Goal: Task Accomplishment & Management: Complete application form

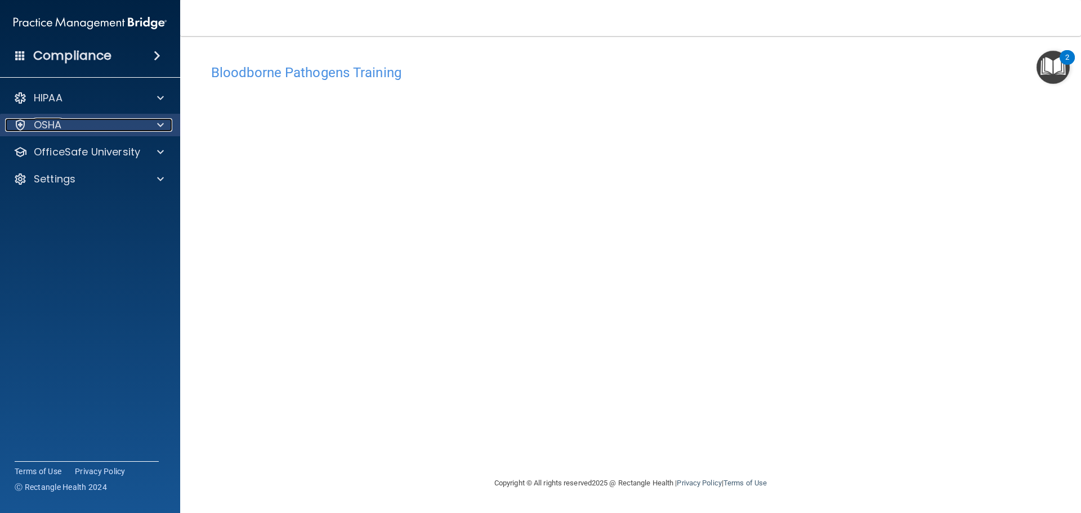
click at [163, 128] on span at bounding box center [160, 125] width 7 height 14
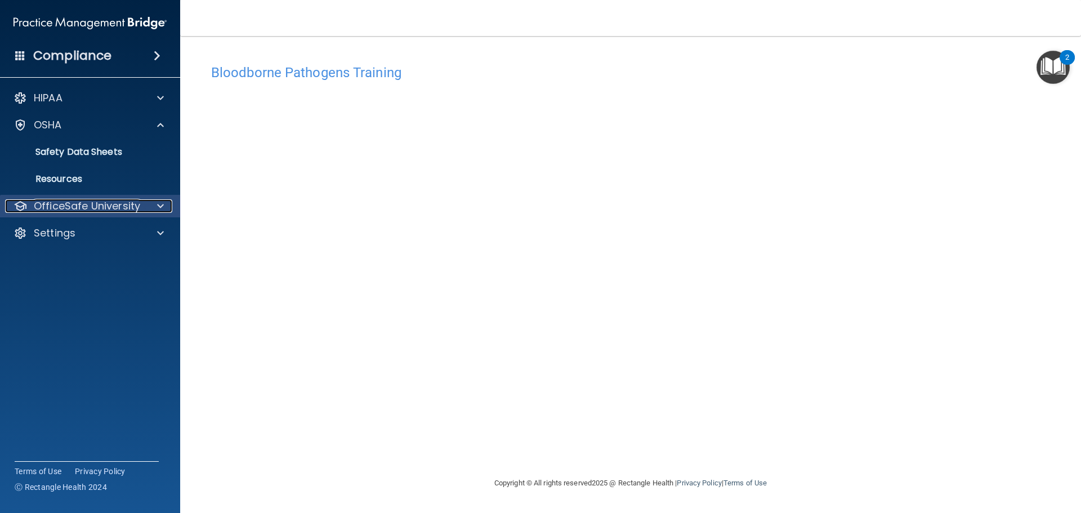
click at [126, 205] on p "OfficeSafe University" at bounding box center [87, 206] width 106 height 14
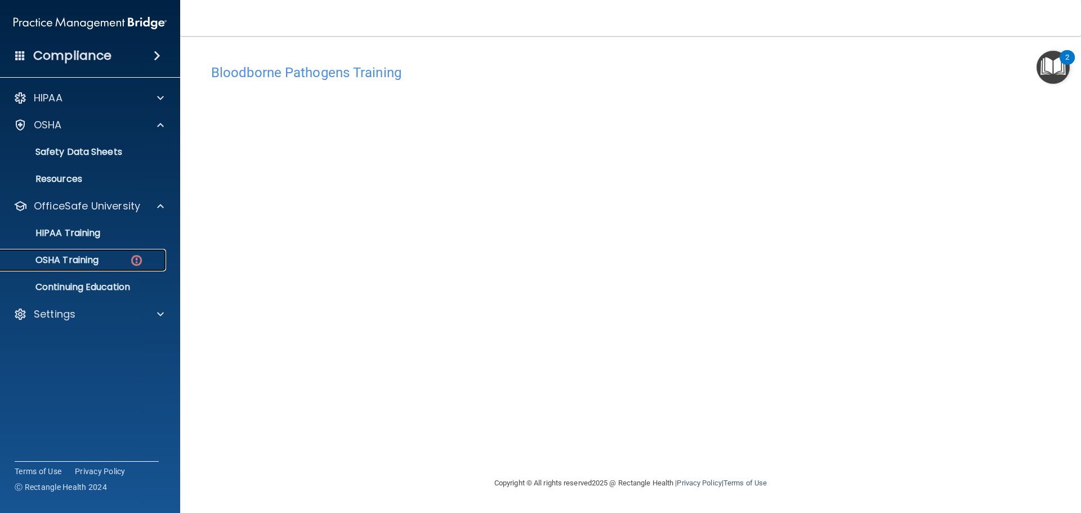
click at [75, 257] on p "OSHA Training" at bounding box center [52, 259] width 91 height 11
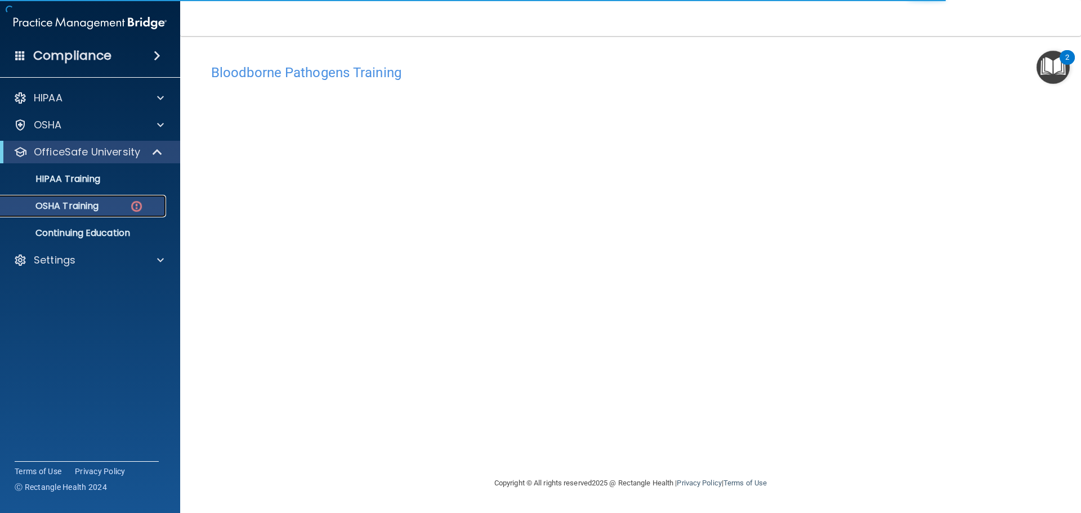
click at [87, 203] on p "OSHA Training" at bounding box center [52, 205] width 91 height 11
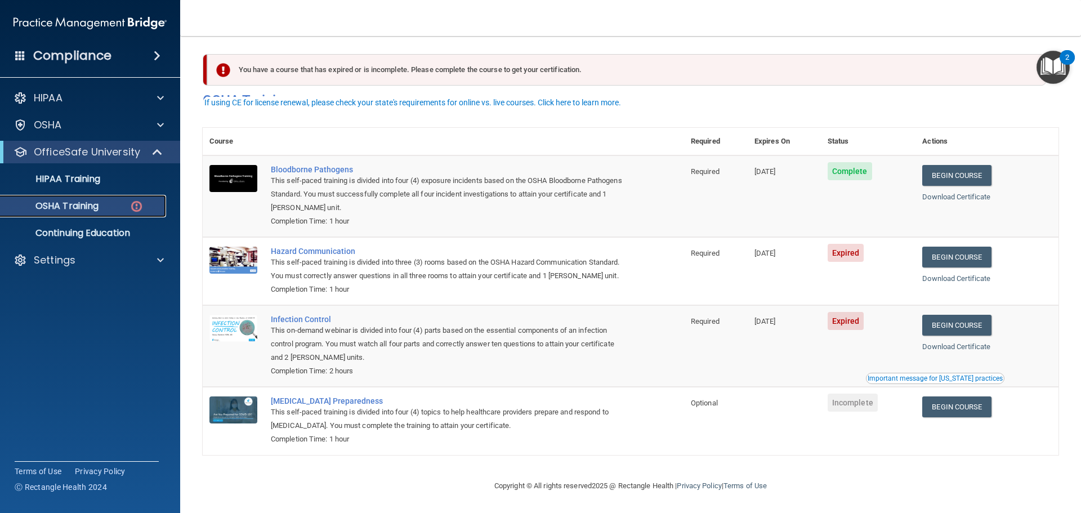
scroll to position [19, 0]
click at [974, 247] on link "Begin Course" at bounding box center [956, 257] width 69 height 21
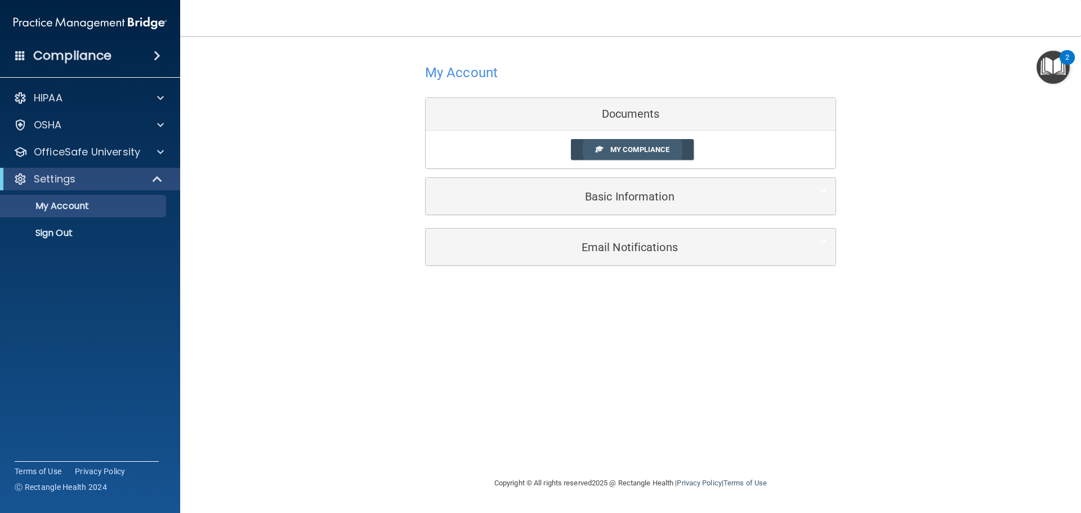
click at [634, 145] on link "My Compliance" at bounding box center [632, 149] width 123 height 21
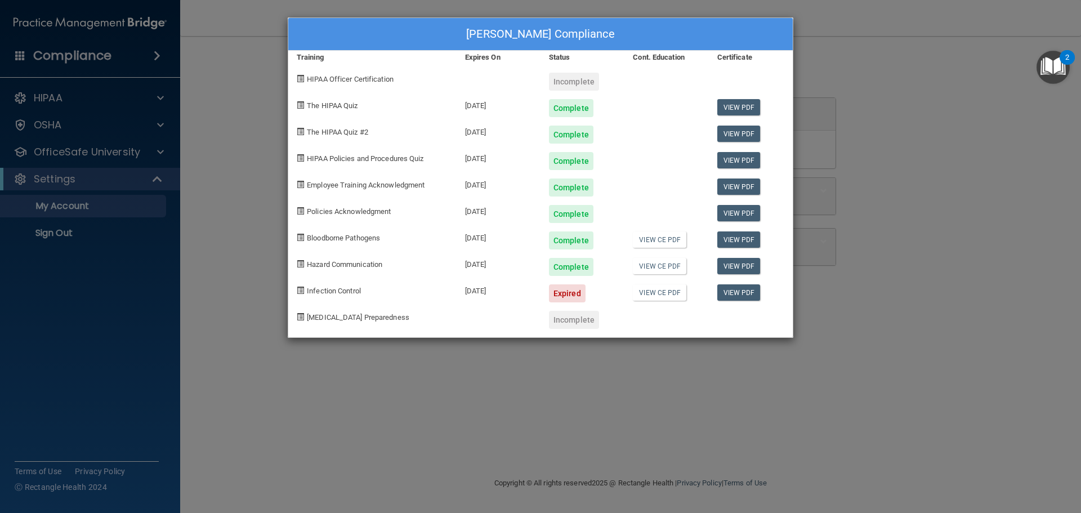
click at [233, 51] on div "[PERSON_NAME] Compliance Training Expires On Status Cont. Education Certificate…" at bounding box center [540, 256] width 1081 height 513
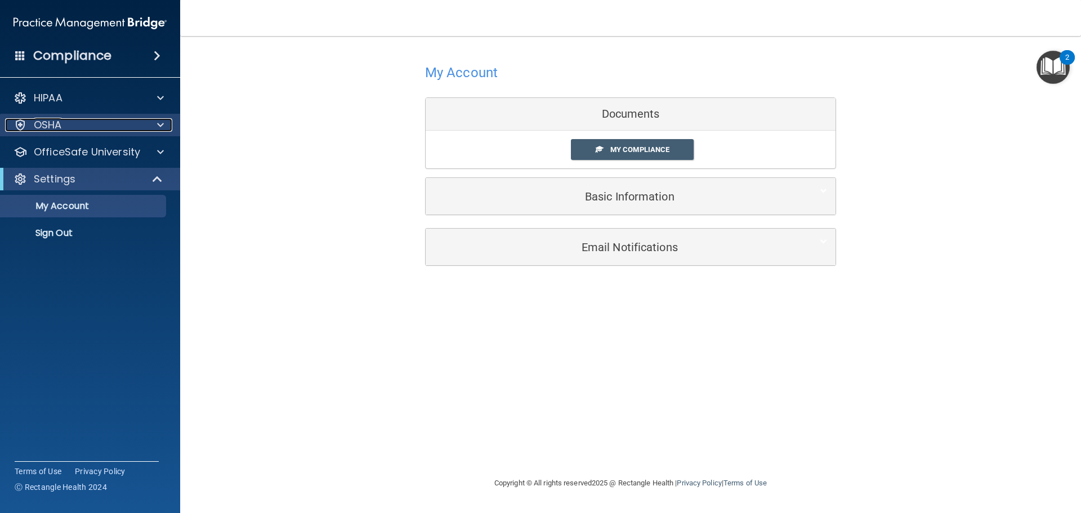
click at [162, 121] on span at bounding box center [160, 125] width 7 height 14
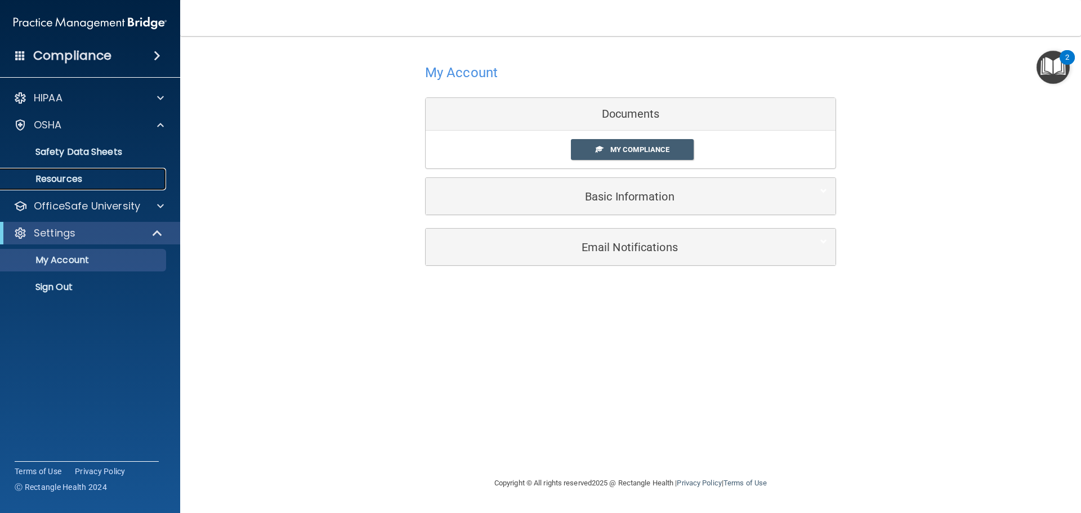
click at [73, 178] on p "Resources" at bounding box center [84, 178] width 154 height 11
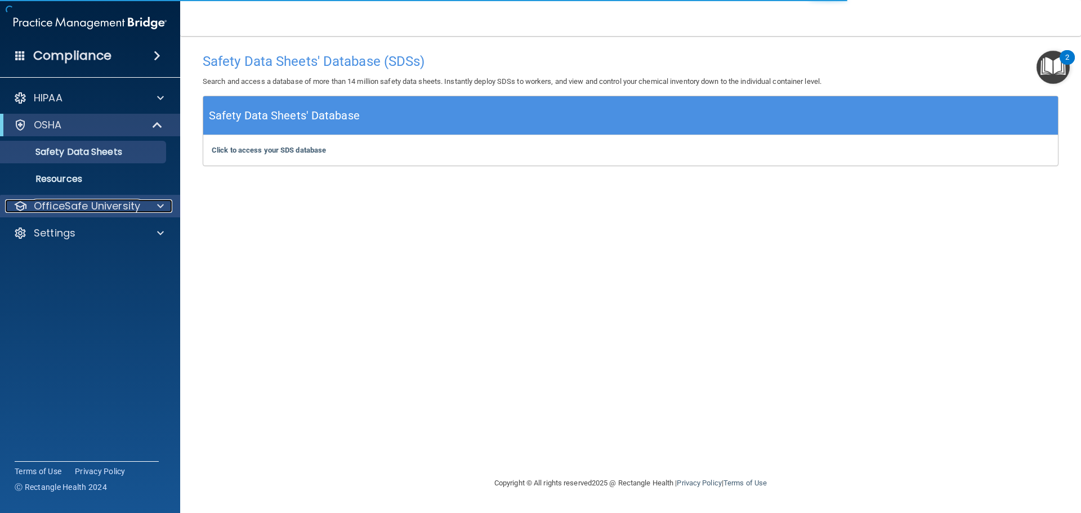
click at [86, 204] on p "OfficeSafe University" at bounding box center [87, 206] width 106 height 14
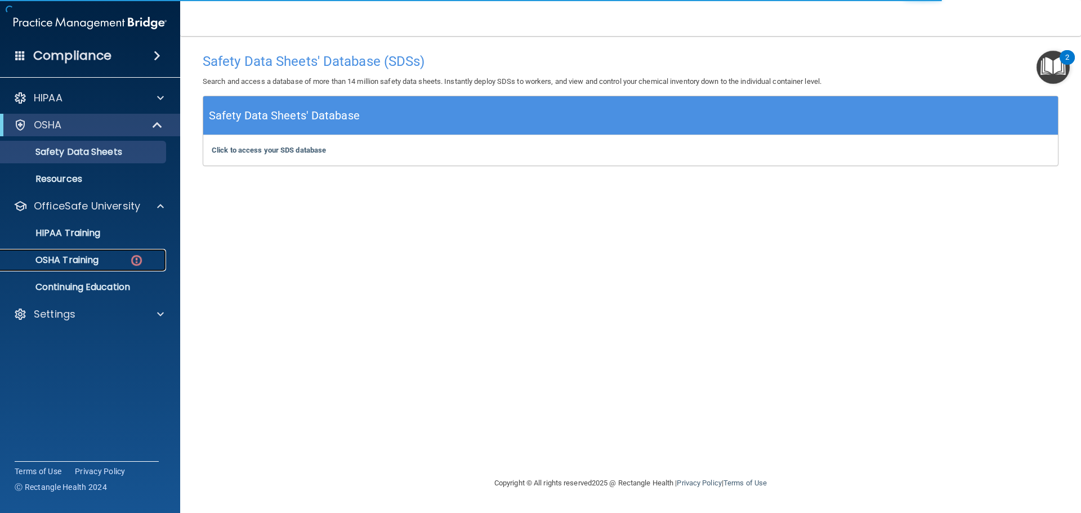
click at [78, 257] on p "OSHA Training" at bounding box center [52, 259] width 91 height 11
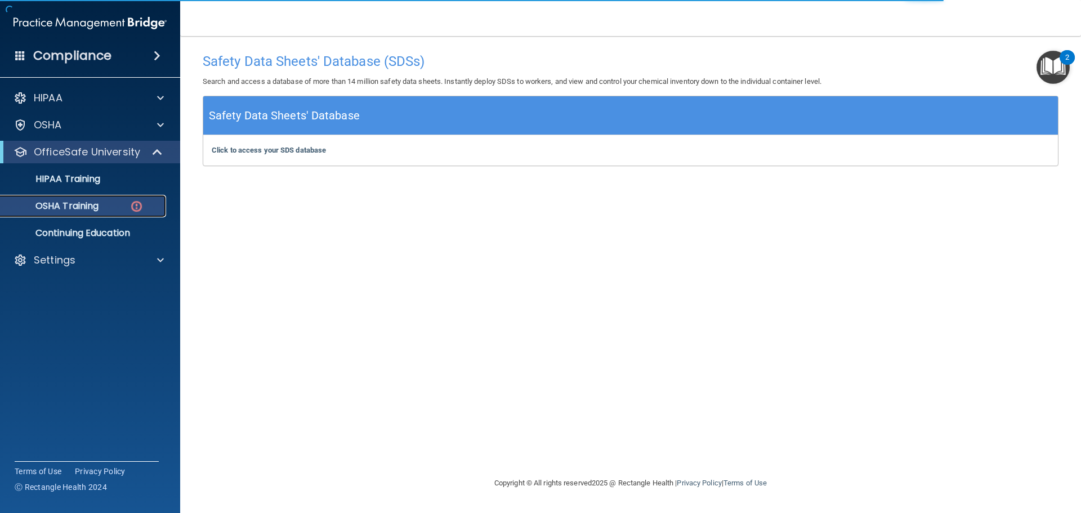
click at [138, 203] on img at bounding box center [136, 206] width 14 height 14
click at [267, 150] on b "Click to access your SDS database" at bounding box center [269, 150] width 114 height 8
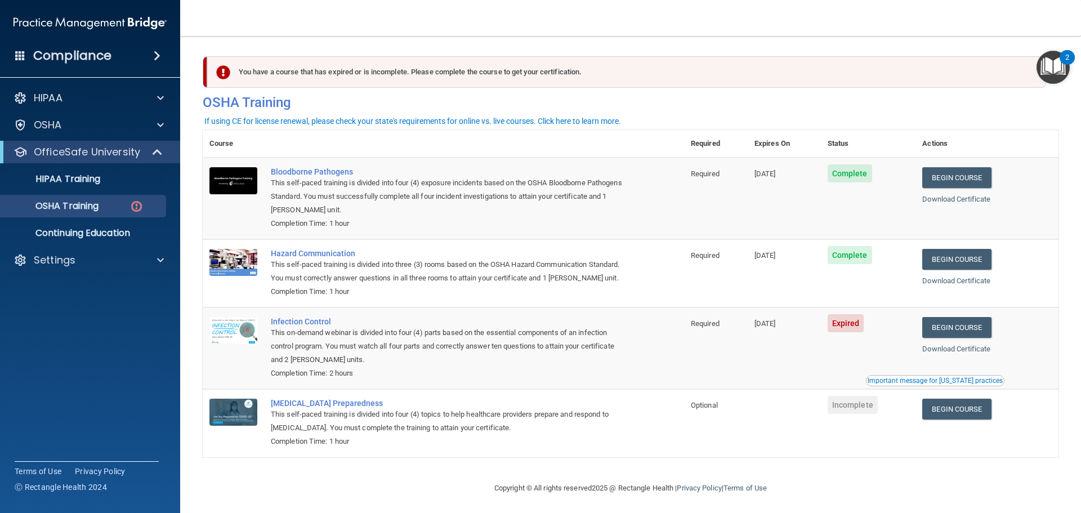
scroll to position [19, 0]
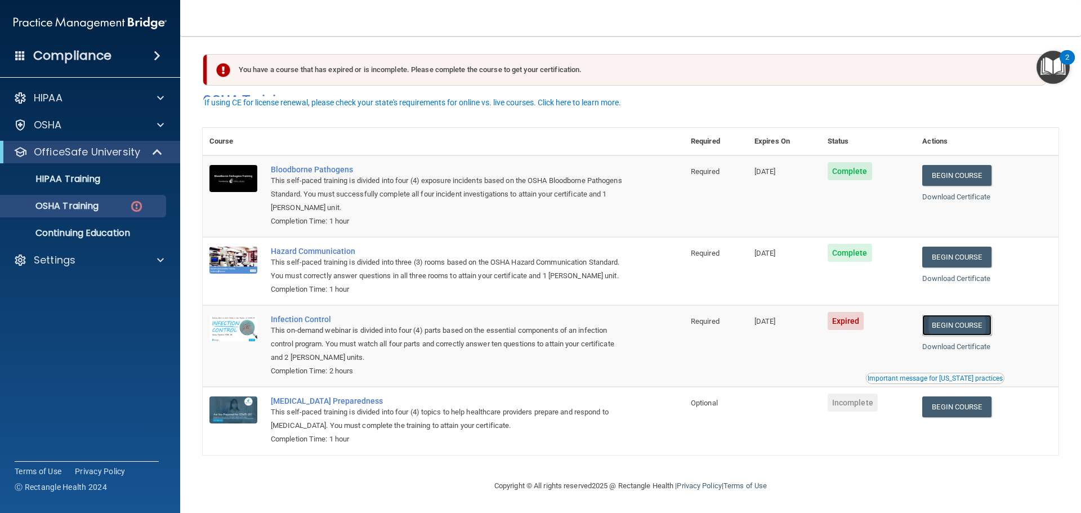
click at [962, 325] on link "Begin Course" at bounding box center [956, 325] width 69 height 21
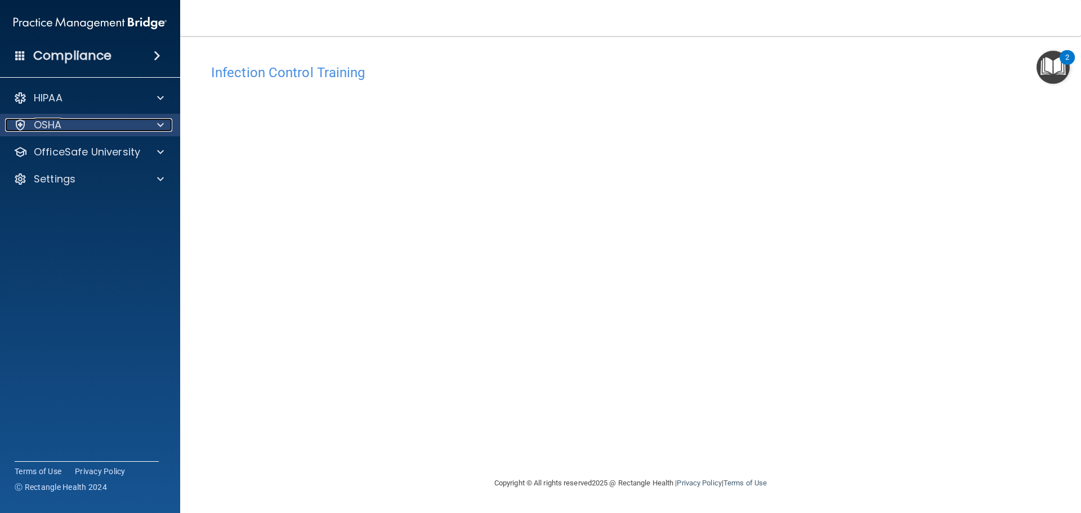
click at [162, 126] on span at bounding box center [160, 125] width 7 height 14
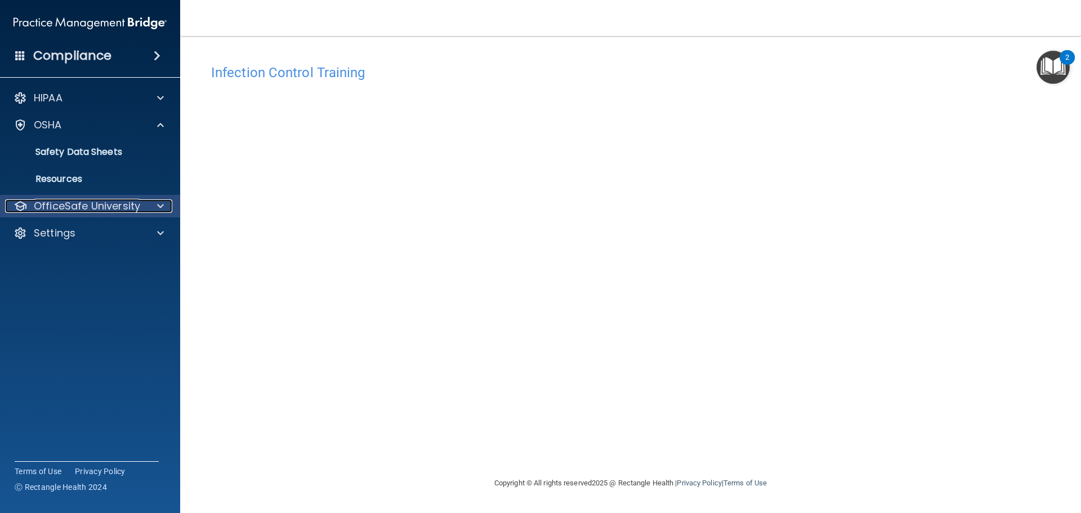
click at [151, 204] on div at bounding box center [159, 206] width 28 height 14
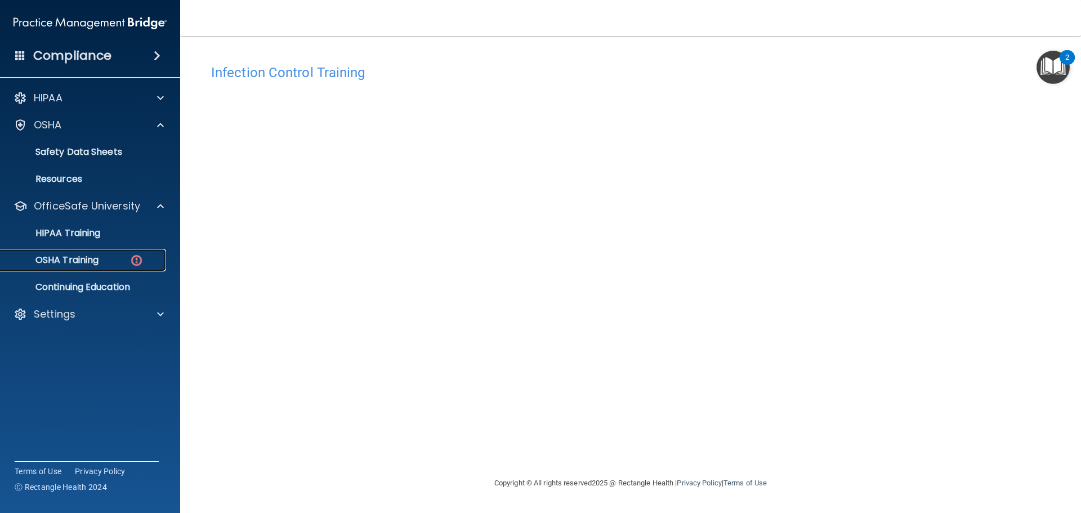
click at [112, 253] on link "OSHA Training" at bounding box center [77, 260] width 177 height 23
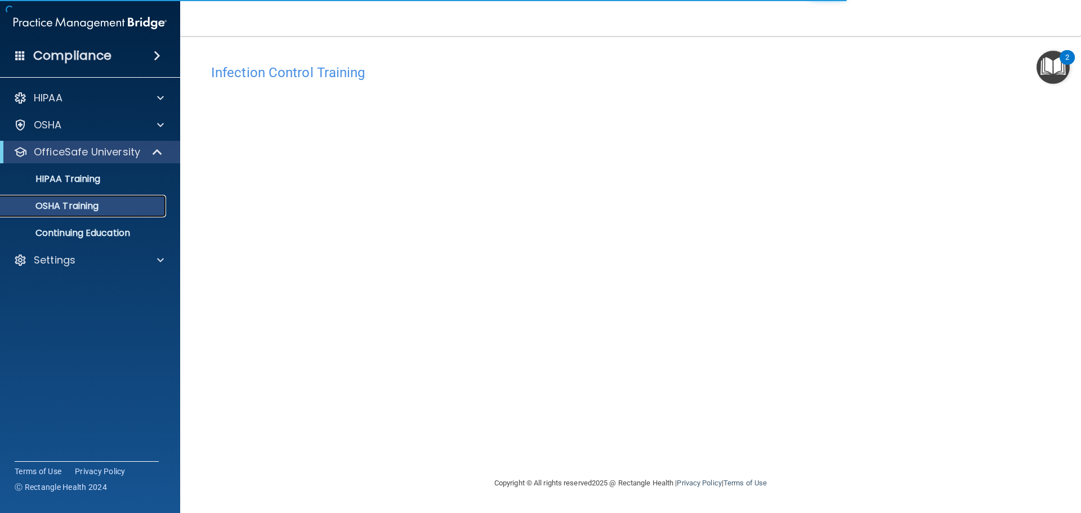
click at [82, 200] on p "OSHA Training" at bounding box center [52, 205] width 91 height 11
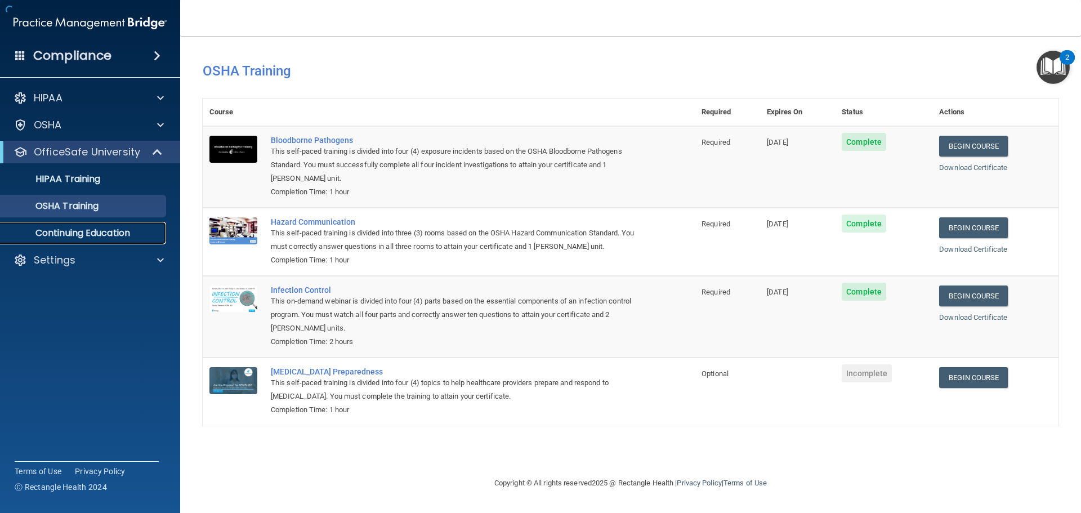
click at [74, 231] on p "Continuing Education" at bounding box center [84, 232] width 154 height 11
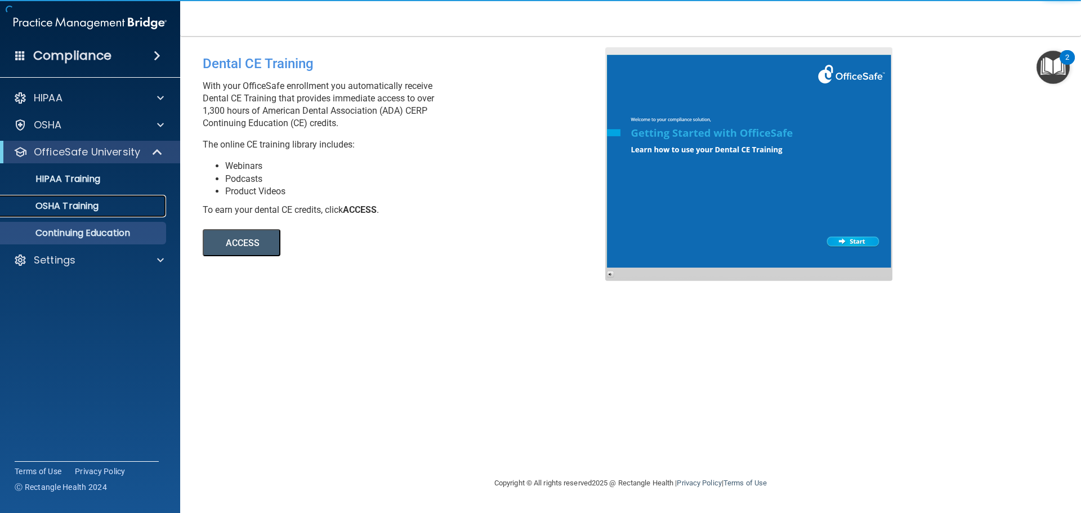
click at [73, 203] on p "OSHA Training" at bounding box center [52, 205] width 91 height 11
